Goal: Complete application form

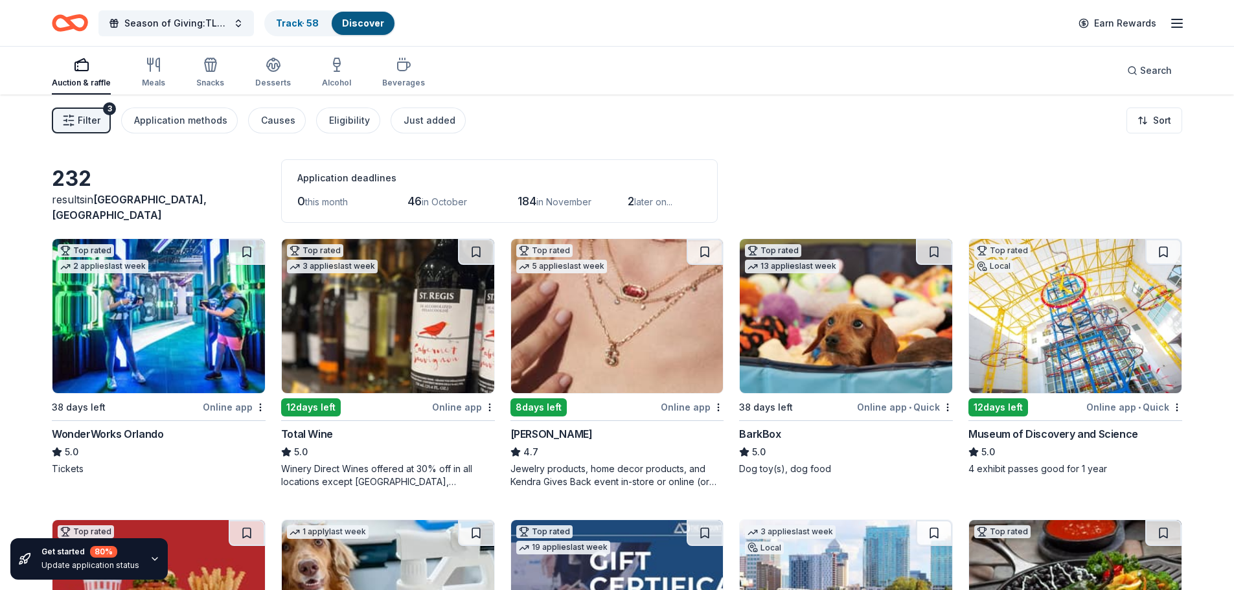
click at [87, 118] on span "Filter" at bounding box center [89, 121] width 23 height 16
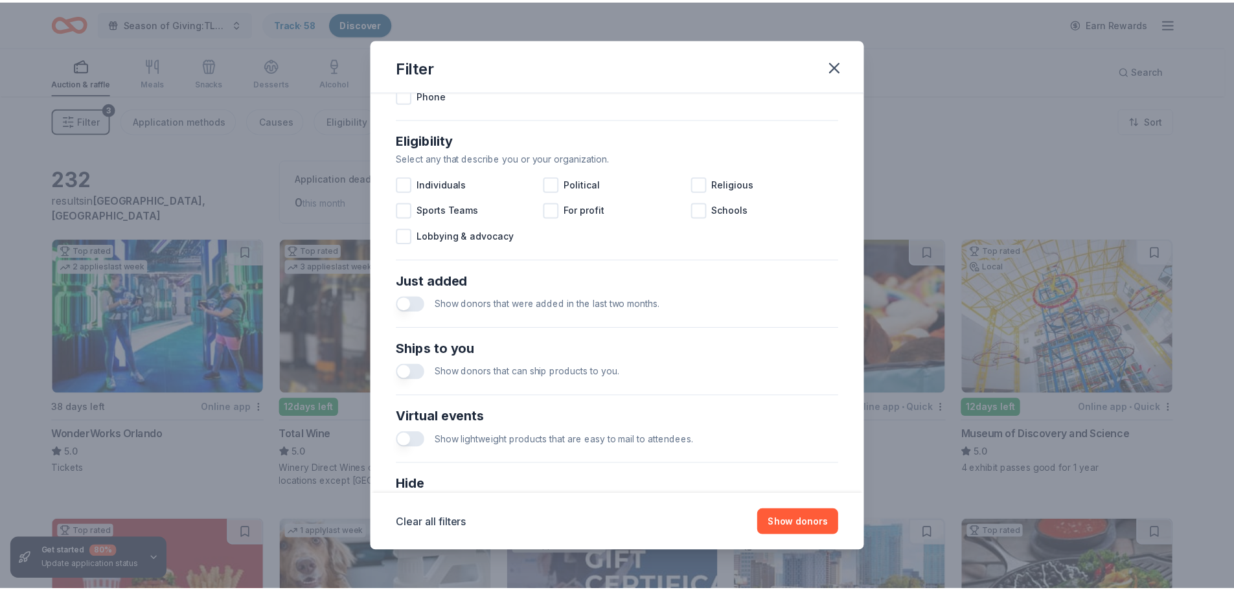
scroll to position [451, 0]
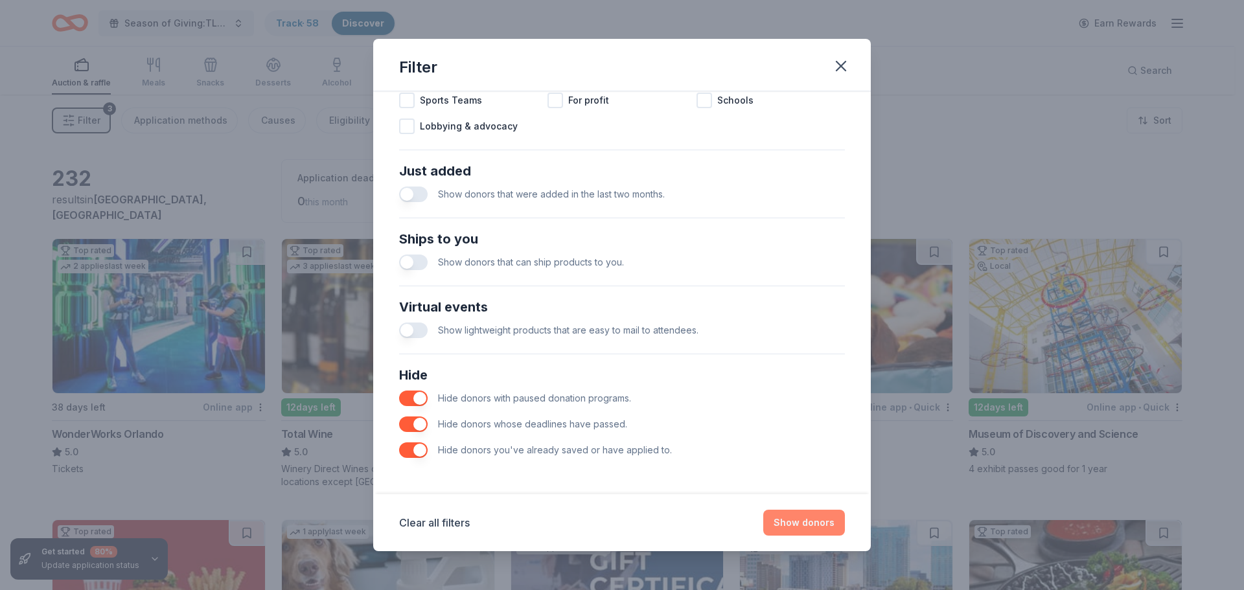
click at [798, 520] on button "Show donors" at bounding box center [804, 523] width 82 height 26
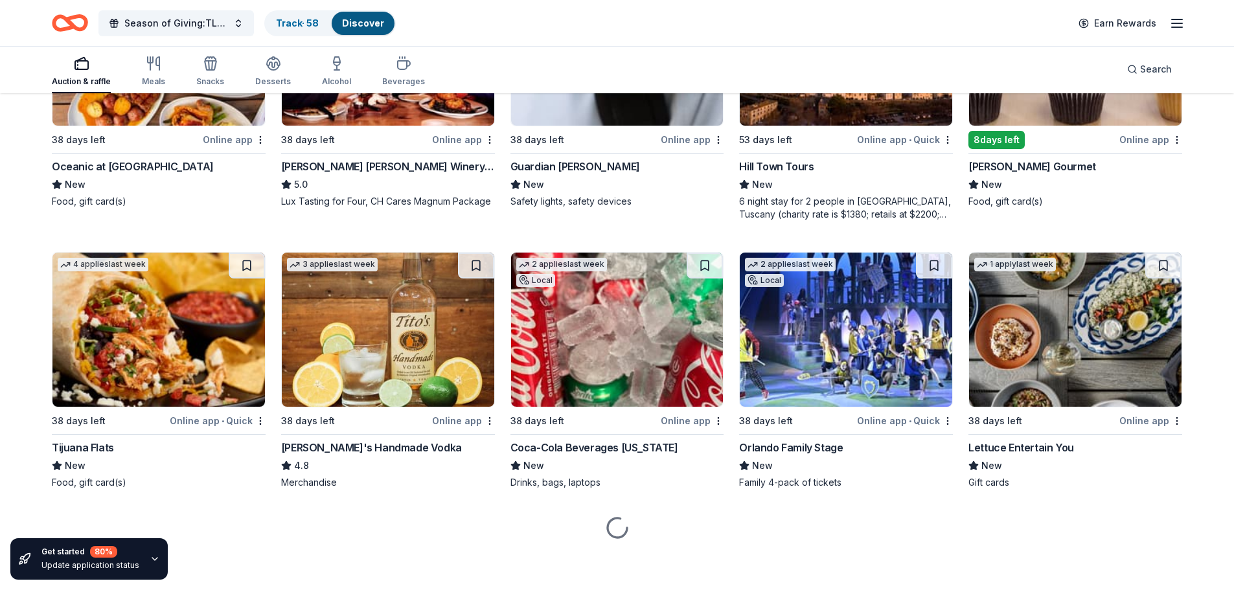
scroll to position [1395, 0]
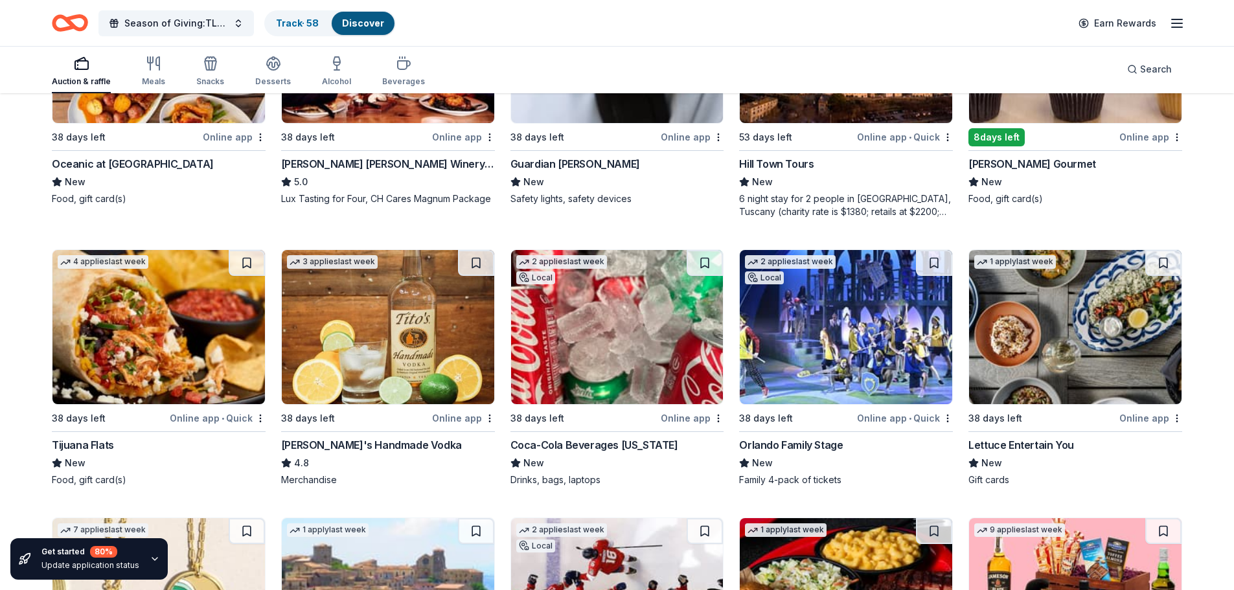
click at [616, 441] on div "Coca-Cola Beverages [US_STATE]" at bounding box center [595, 445] width 168 height 16
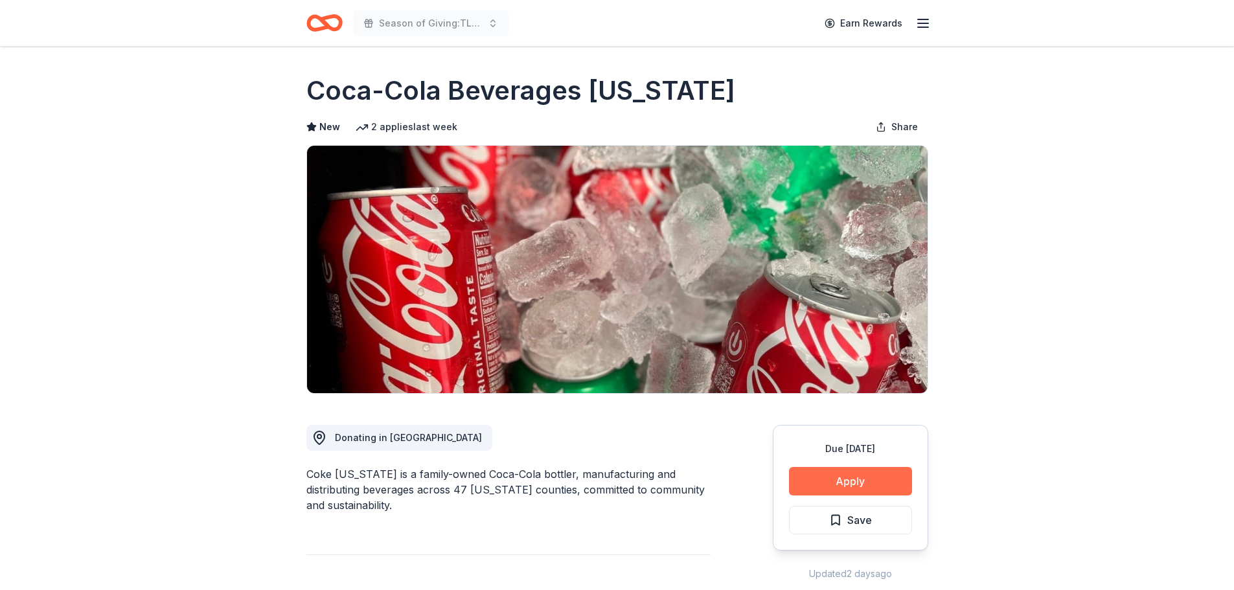
click at [872, 481] on button "Apply" at bounding box center [850, 481] width 123 height 29
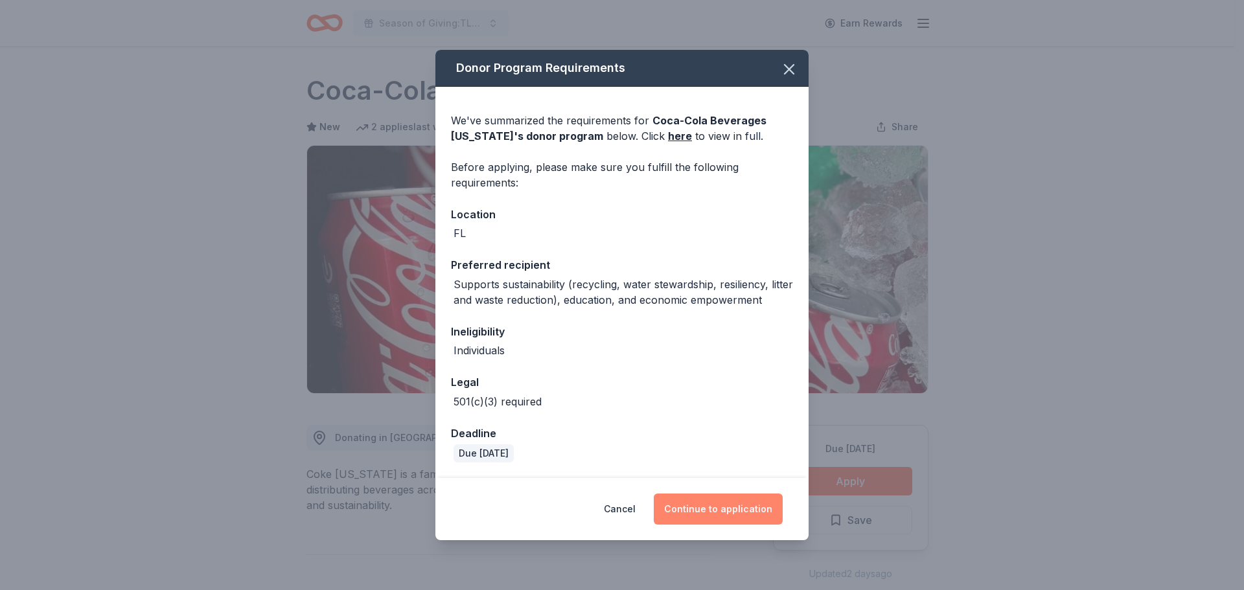
click at [741, 509] on button "Continue to application" at bounding box center [718, 509] width 129 height 31
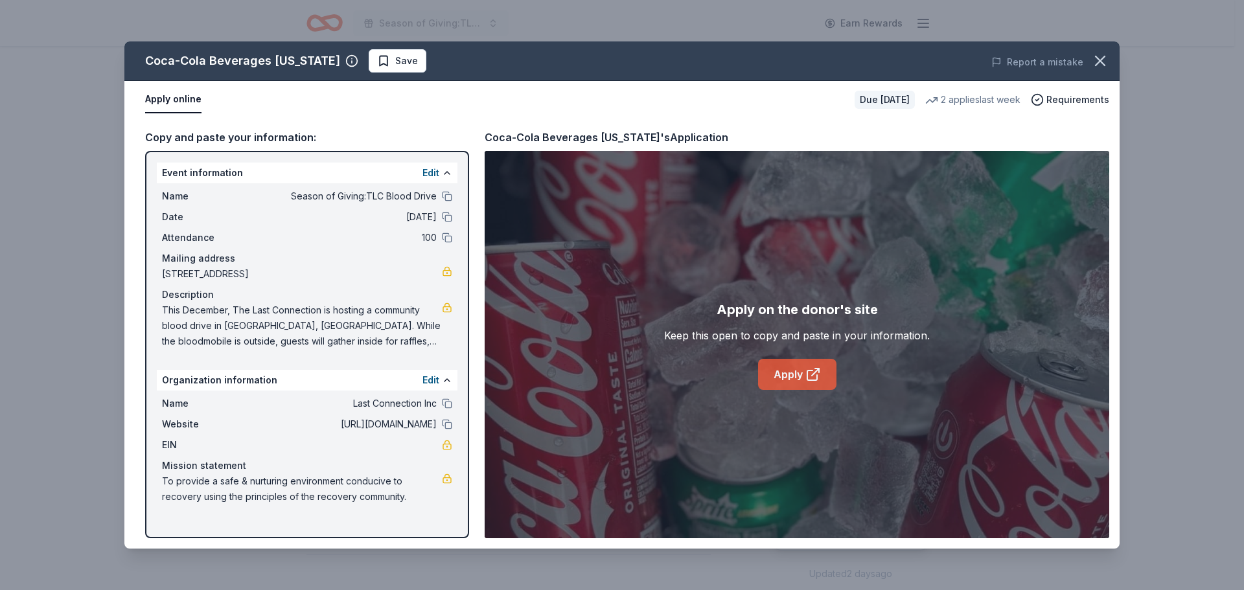
click at [793, 375] on link "Apply" at bounding box center [797, 374] width 78 height 31
click at [1104, 60] on icon "button" at bounding box center [1100, 61] width 18 height 18
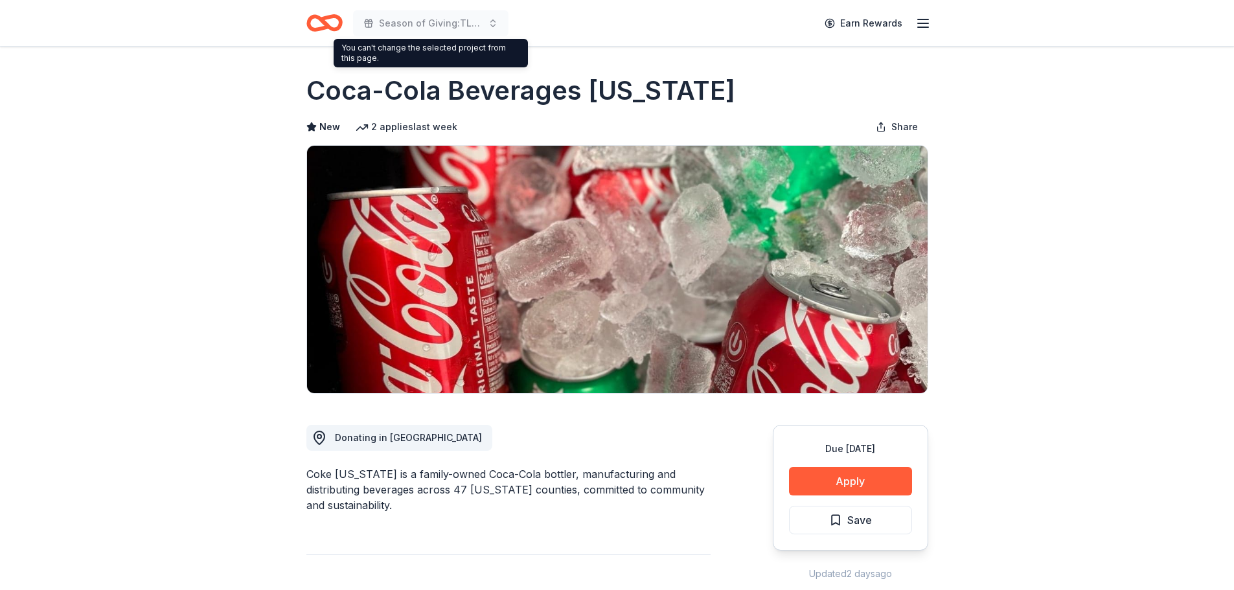
click at [323, 27] on icon "Home" at bounding box center [318, 22] width 20 height 13
